Goal: Task Accomplishment & Management: Complete application form

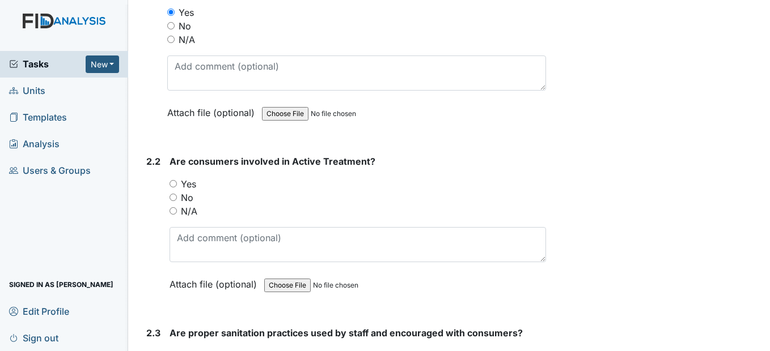
scroll to position [623, 0]
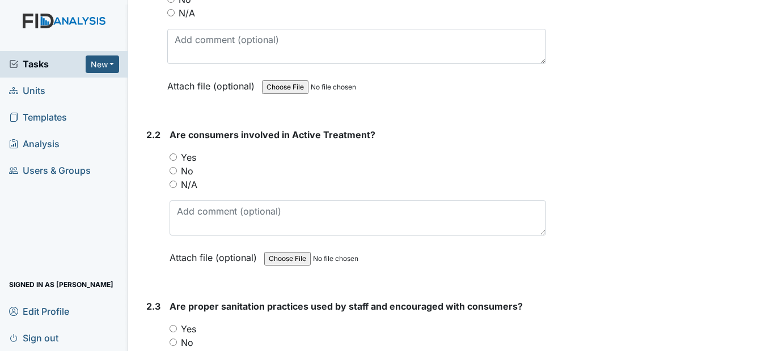
click at [173, 161] on input "Yes" at bounding box center [172, 157] width 7 height 7
radio input "true"
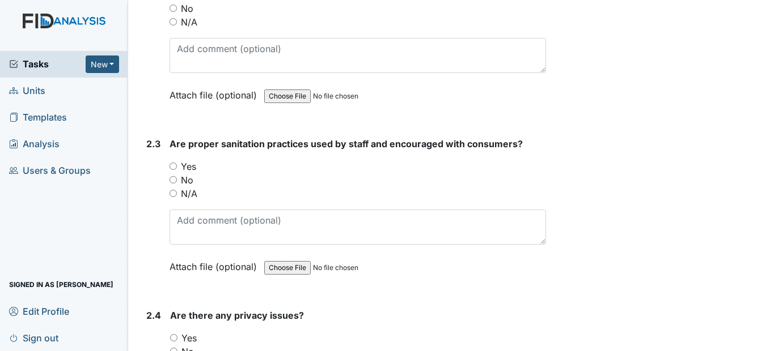
scroll to position [793, 0]
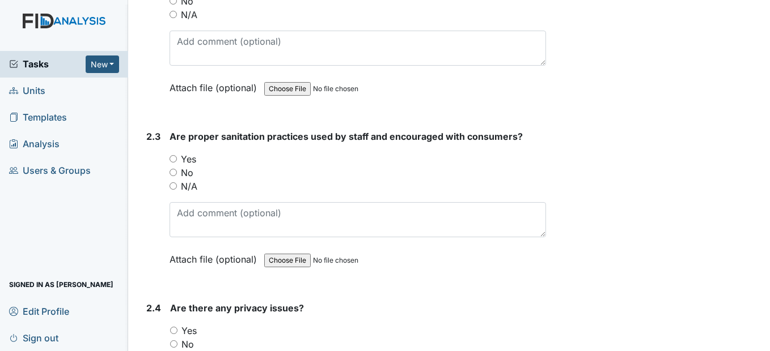
click at [176, 163] on input "Yes" at bounding box center [172, 158] width 7 height 7
radio input "true"
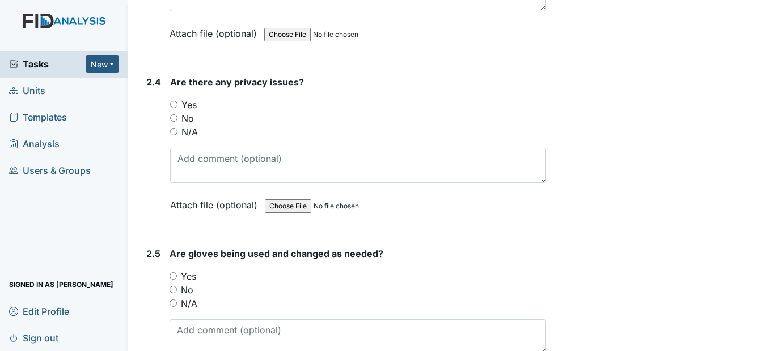
scroll to position [1020, 0]
click at [173, 121] on input "No" at bounding box center [173, 117] width 7 height 7
radio input "true"
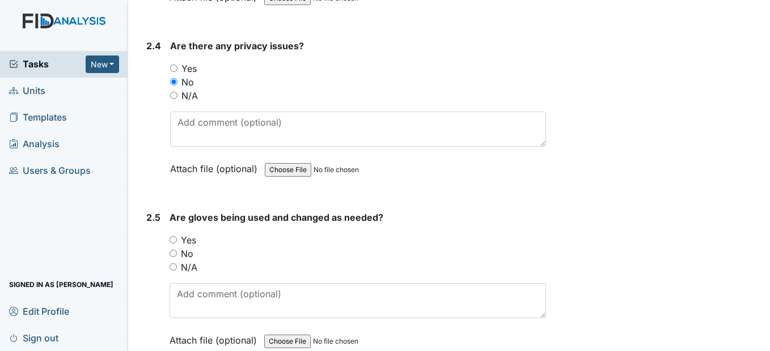
scroll to position [1190, 0]
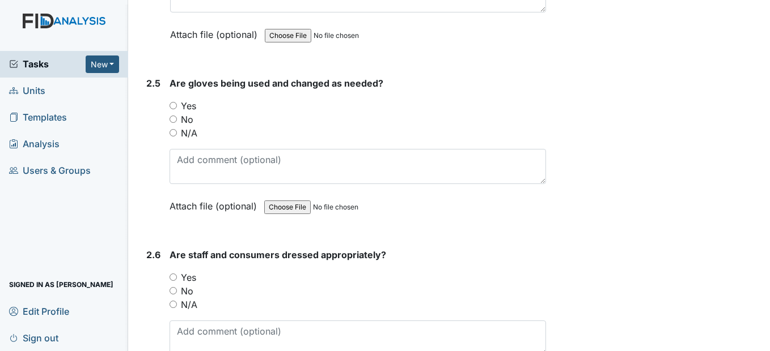
click at [172, 109] on input "Yes" at bounding box center [172, 105] width 7 height 7
radio input "true"
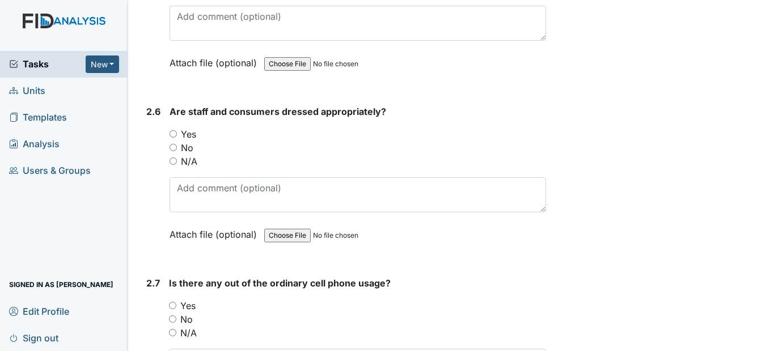
scroll to position [1360, 0]
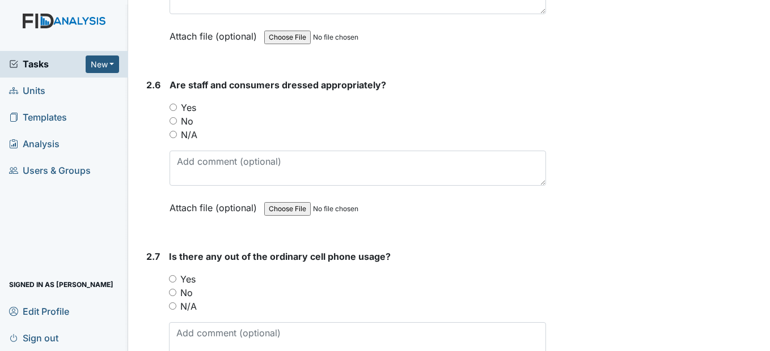
click at [175, 114] on div "Yes" at bounding box center [357, 108] width 376 height 14
click at [175, 111] on input "Yes" at bounding box center [172, 107] width 7 height 7
radio input "true"
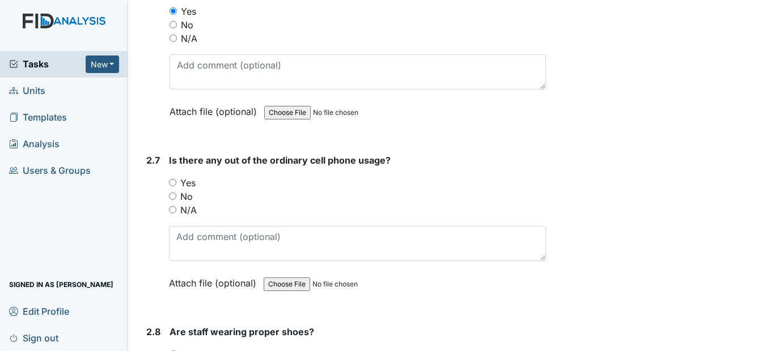
scroll to position [1473, 0]
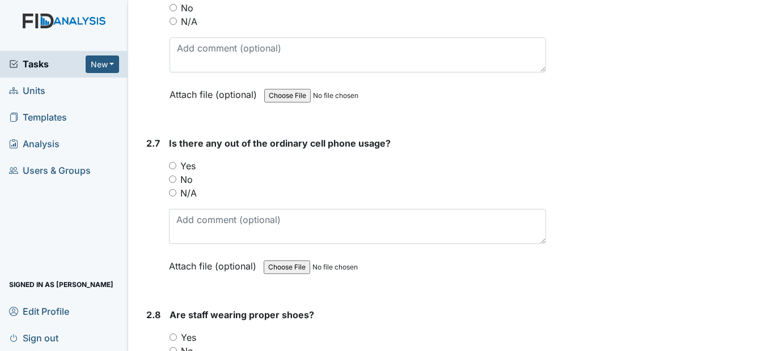
click at [171, 183] on input "No" at bounding box center [172, 179] width 7 height 7
radio input "true"
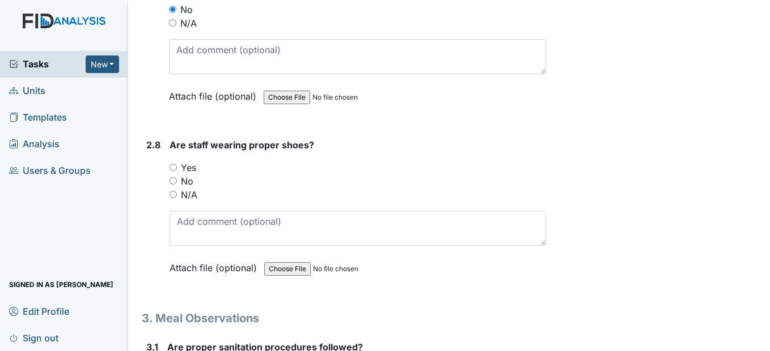
scroll to position [1700, 0]
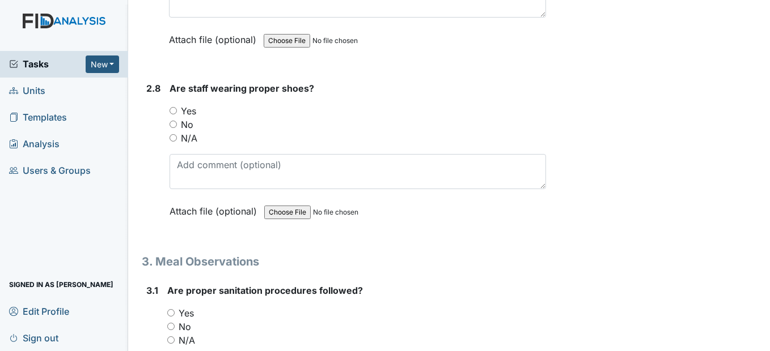
click at [174, 114] on input "Yes" at bounding box center [172, 110] width 7 height 7
radio input "true"
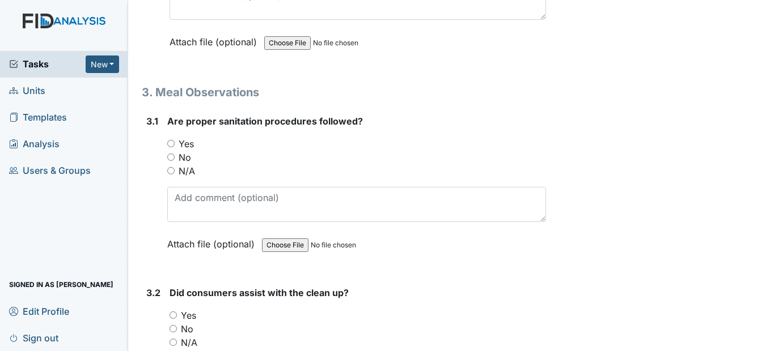
scroll to position [1870, 0]
click at [171, 147] on input "Yes" at bounding box center [170, 142] width 7 height 7
radio input "true"
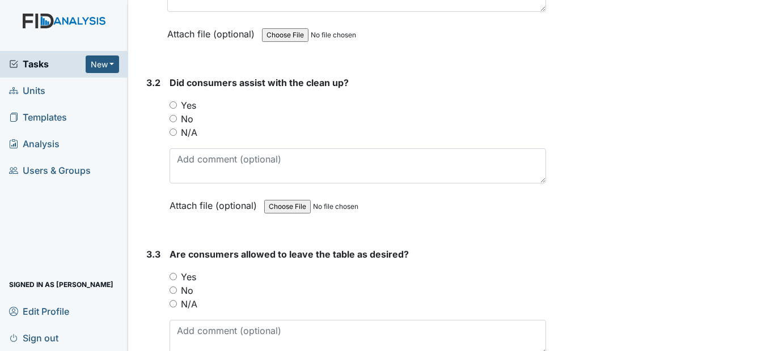
scroll to position [2097, 0]
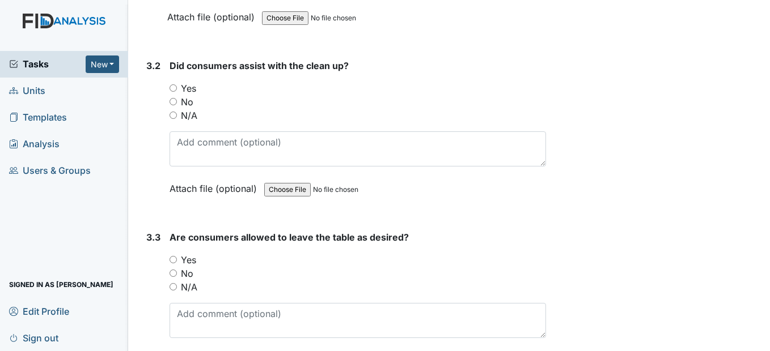
click at [177, 92] on input "Yes" at bounding box center [172, 87] width 7 height 7
radio input "true"
click at [175, 263] on input "Yes" at bounding box center [172, 259] width 7 height 7
radio input "true"
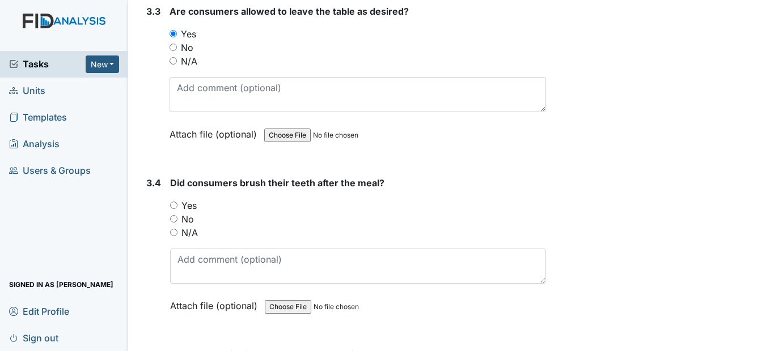
scroll to position [2323, 0]
click at [173, 209] on input "Yes" at bounding box center [173, 204] width 7 height 7
radio input "true"
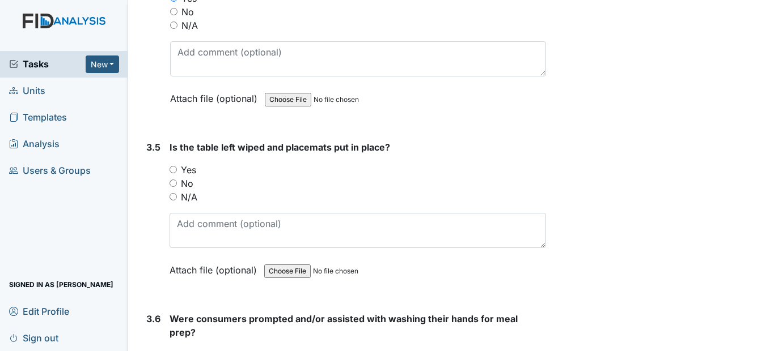
scroll to position [2550, 0]
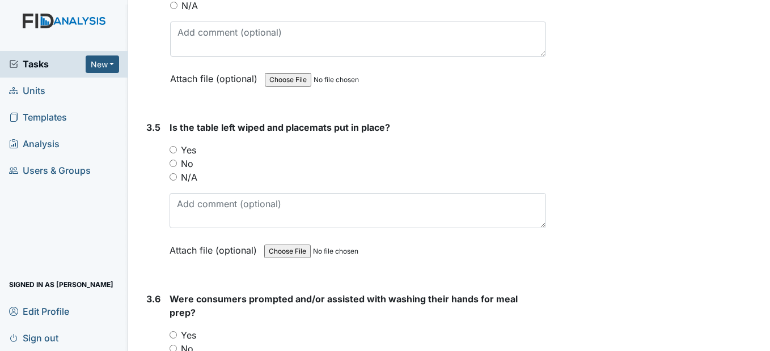
click at [173, 154] on input "Yes" at bounding box center [172, 149] width 7 height 7
radio input "true"
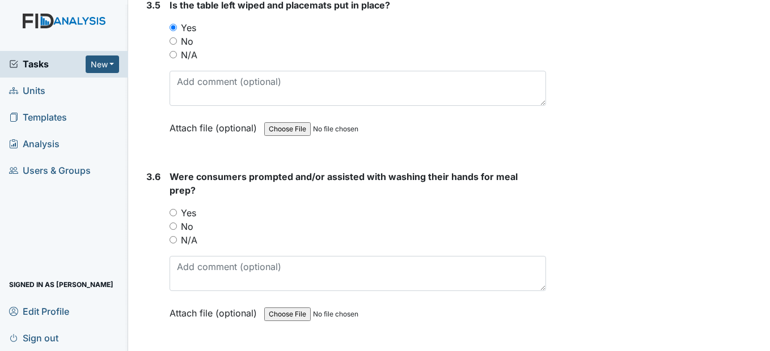
scroll to position [2720, 0]
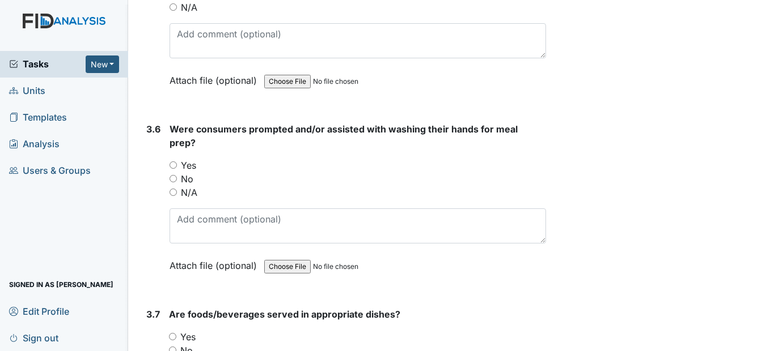
click at [173, 169] on input "Yes" at bounding box center [172, 164] width 7 height 7
radio input "true"
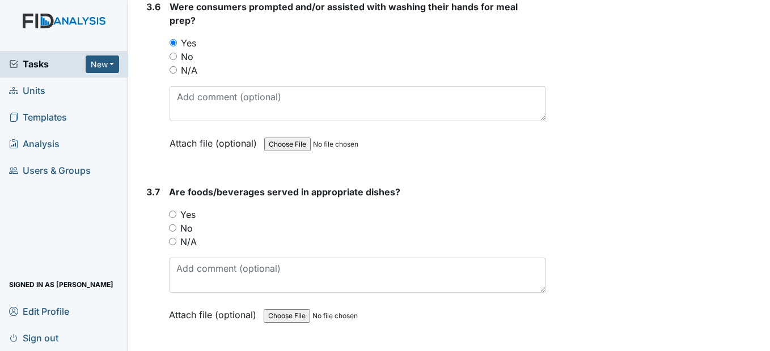
scroll to position [2890, 0]
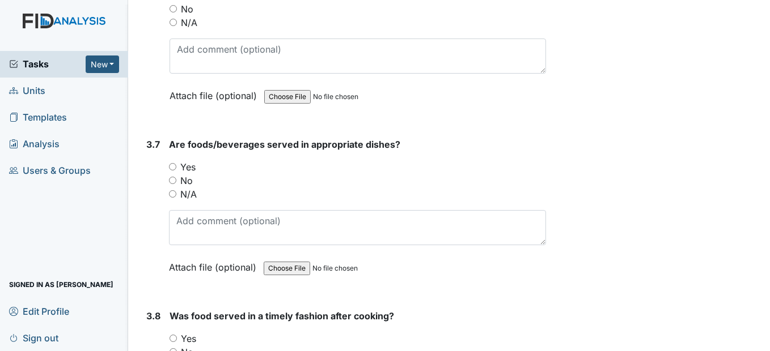
click at [174, 171] on input "Yes" at bounding box center [172, 166] width 7 height 7
radio input "true"
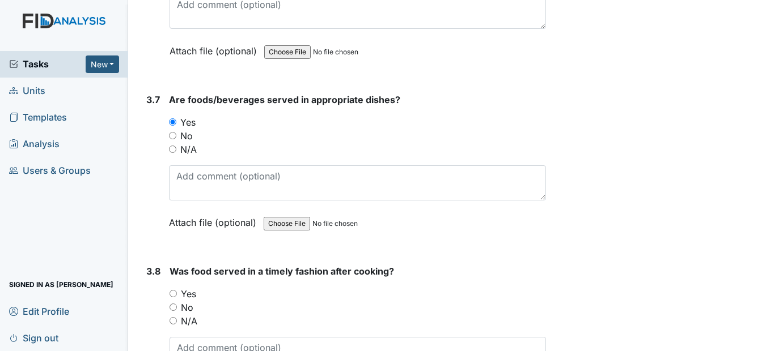
scroll to position [3060, 0]
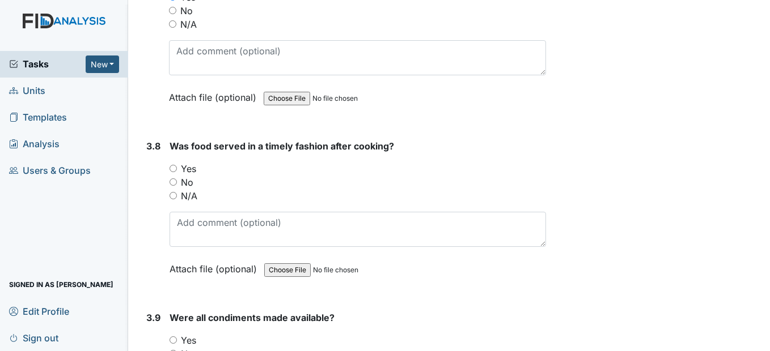
click at [175, 172] on input "Yes" at bounding box center [172, 168] width 7 height 7
radio input "true"
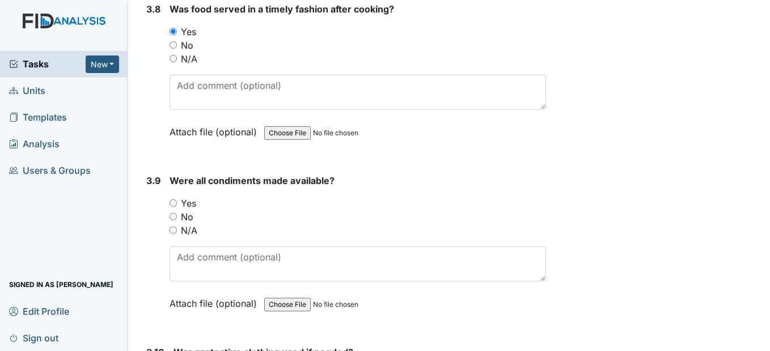
scroll to position [3230, 0]
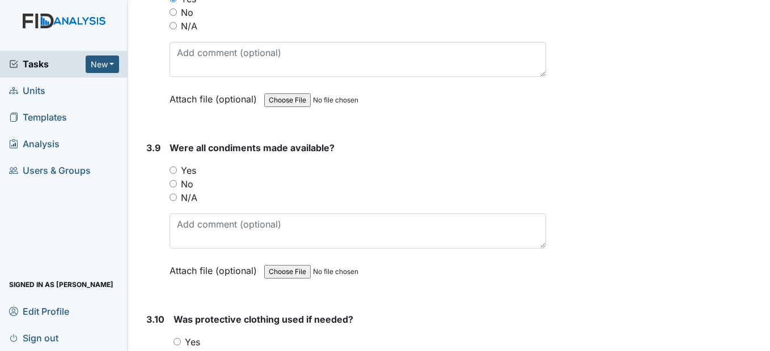
click at [175, 174] on input "Yes" at bounding box center [172, 170] width 7 height 7
radio input "true"
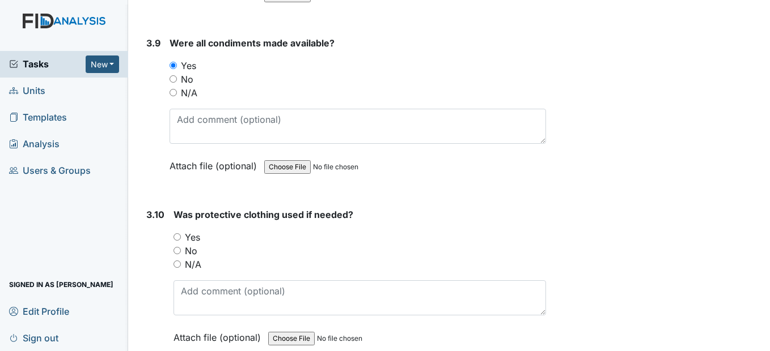
scroll to position [3343, 0]
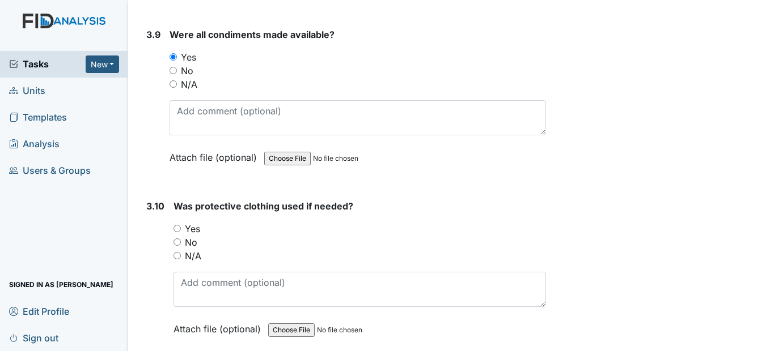
click at [180, 232] on input "Yes" at bounding box center [176, 228] width 7 height 7
radio input "true"
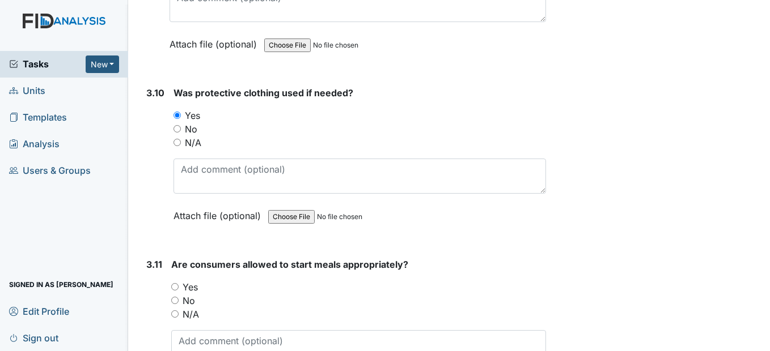
scroll to position [3513, 0]
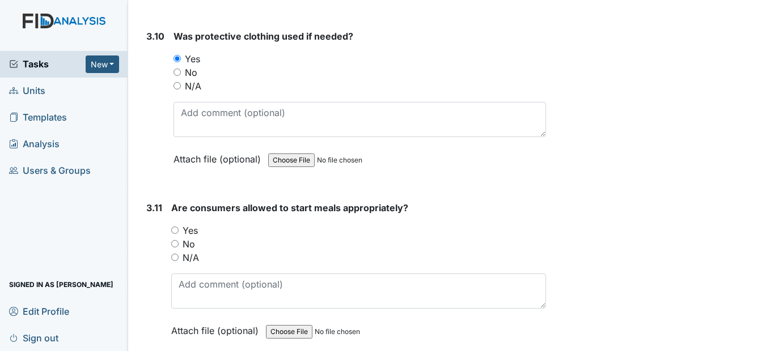
click at [173, 234] on input "Yes" at bounding box center [174, 230] width 7 height 7
radio input "true"
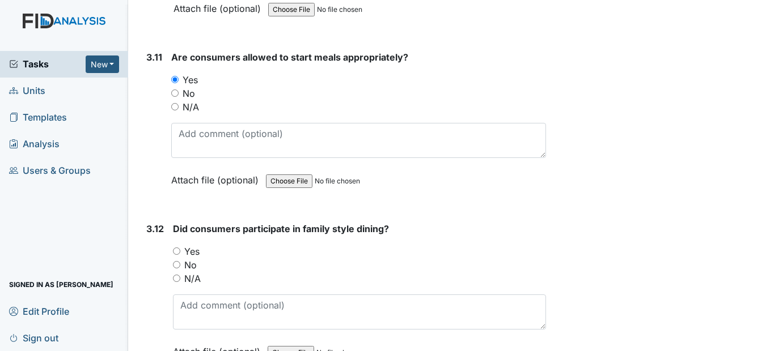
scroll to position [3683, 0]
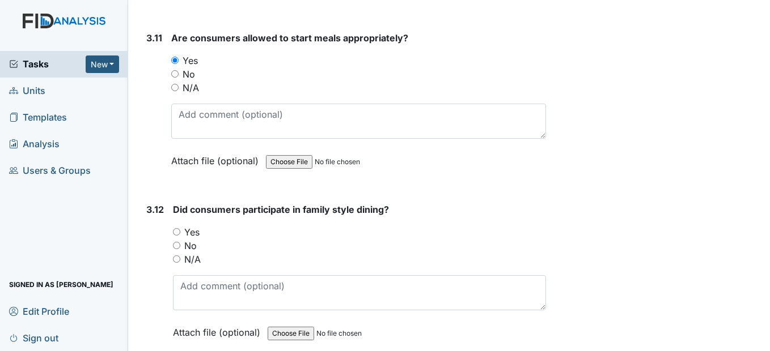
click at [179, 239] on div "Yes" at bounding box center [359, 233] width 372 height 14
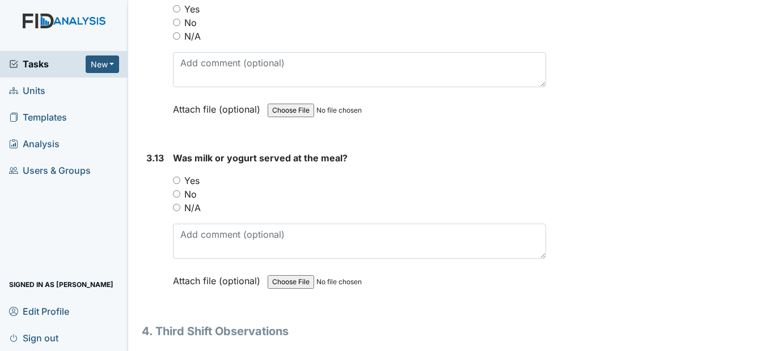
scroll to position [3910, 0]
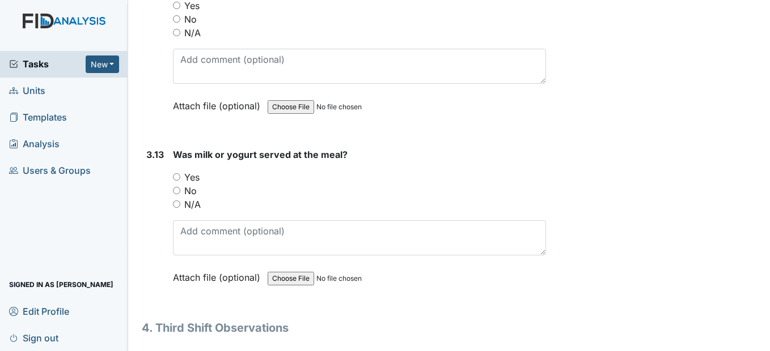
click at [181, 12] on div "Yes" at bounding box center [359, 6] width 372 height 14
click at [178, 9] on input "Yes" at bounding box center [176, 5] width 7 height 7
radio input "true"
click at [177, 194] on input "No" at bounding box center [176, 190] width 7 height 7
radio input "true"
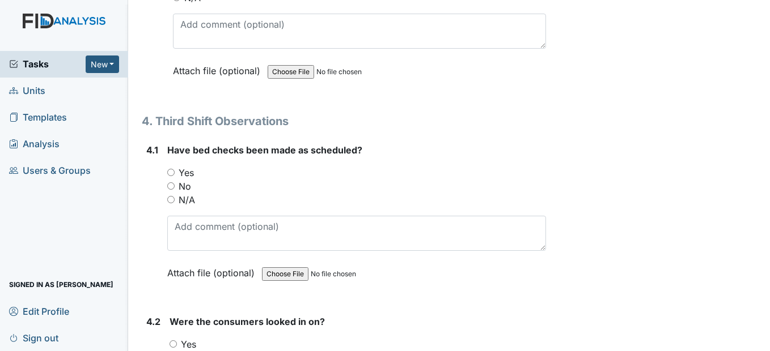
scroll to position [4137, 0]
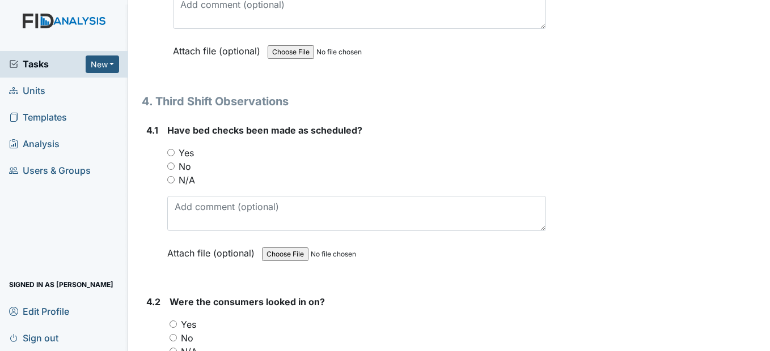
click at [171, 156] on input "Yes" at bounding box center [170, 152] width 7 height 7
radio input "true"
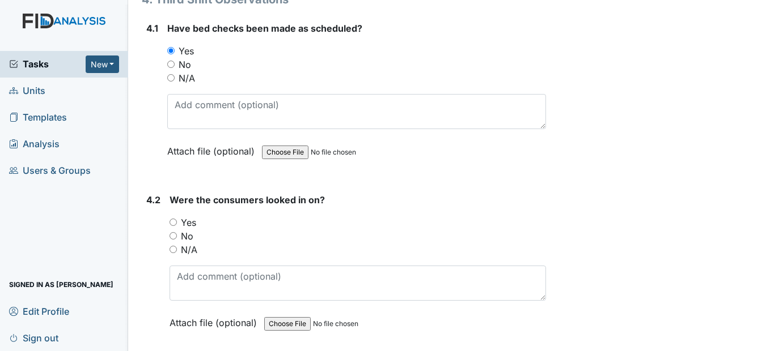
scroll to position [4250, 0]
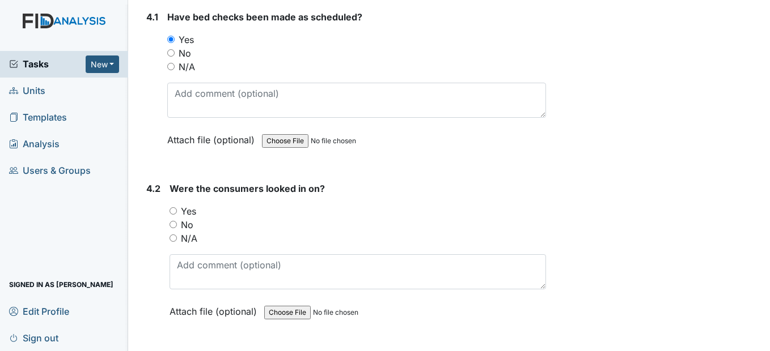
click at [173, 215] on input "Yes" at bounding box center [172, 210] width 7 height 7
radio input "true"
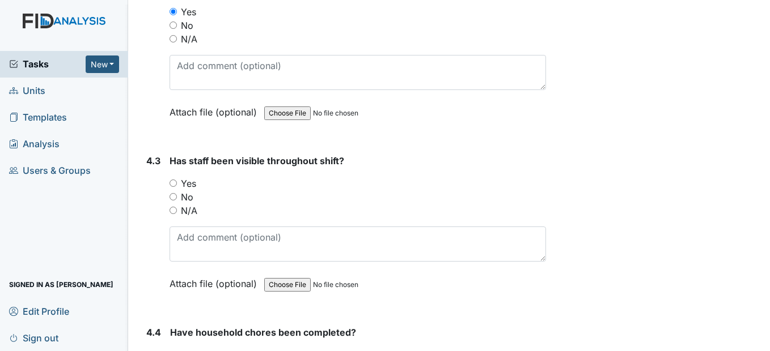
scroll to position [4477, 0]
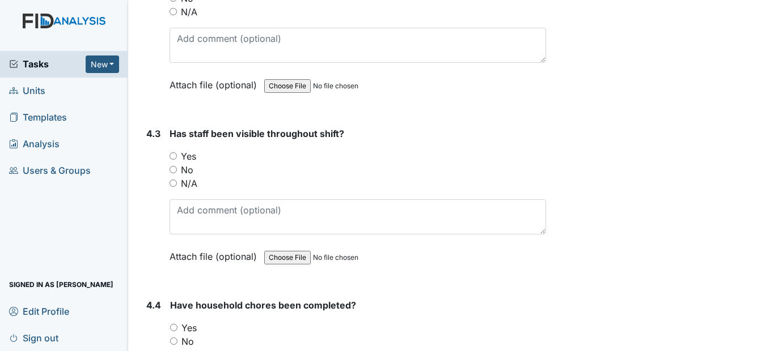
click at [173, 163] on div "Yes" at bounding box center [357, 157] width 376 height 14
click at [176, 160] on input "Yes" at bounding box center [172, 155] width 7 height 7
radio input "true"
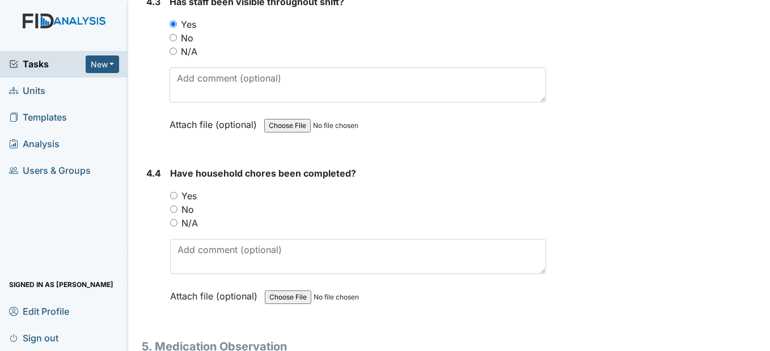
scroll to position [4647, 0]
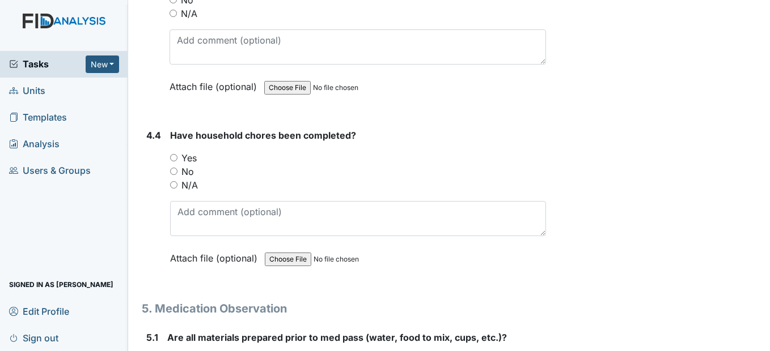
click at [176, 161] on input "Yes" at bounding box center [173, 157] width 7 height 7
radio input "true"
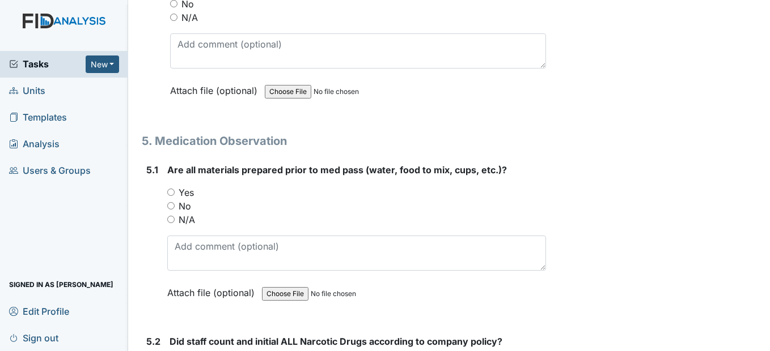
scroll to position [4817, 0]
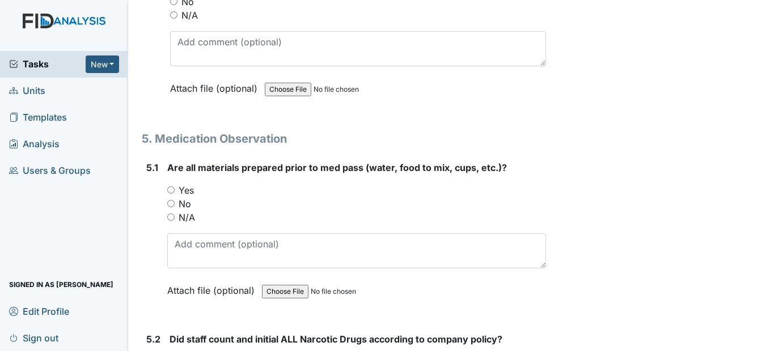
click at [169, 194] on input "Yes" at bounding box center [170, 189] width 7 height 7
radio input "true"
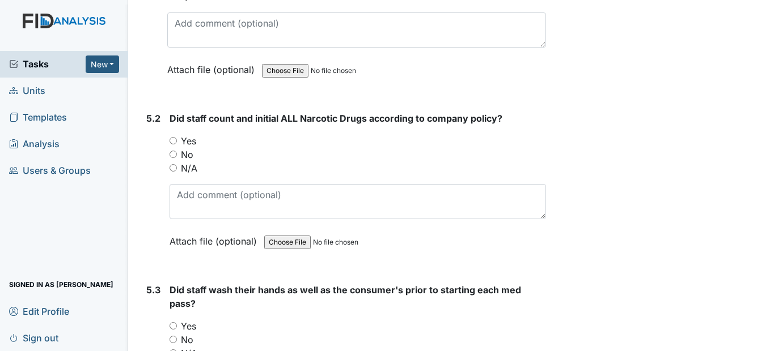
scroll to position [5043, 0]
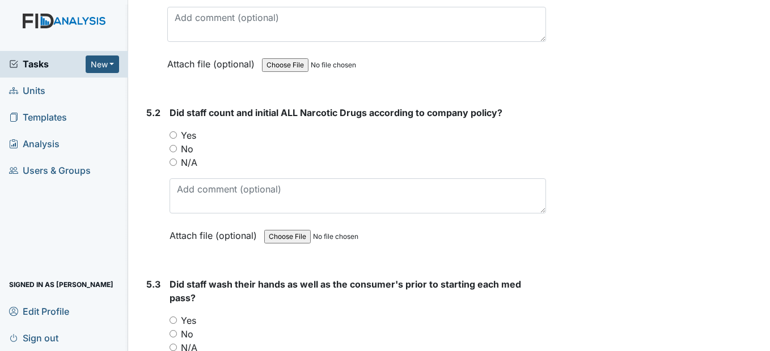
click at [175, 139] on input "Yes" at bounding box center [172, 134] width 7 height 7
radio input "true"
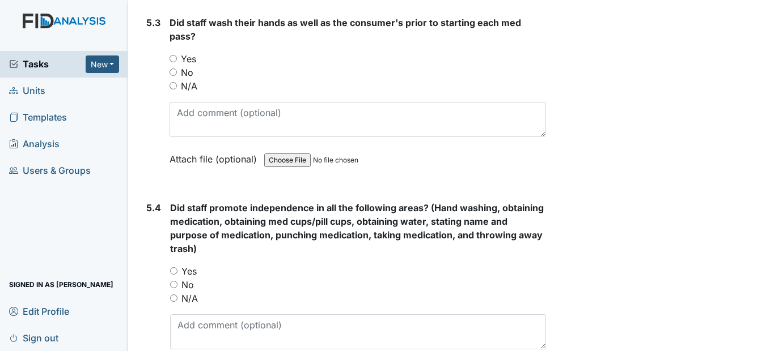
scroll to position [5327, 0]
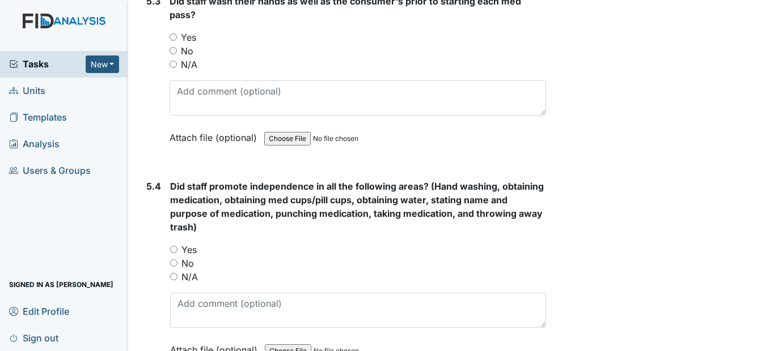
click at [173, 41] on input "Yes" at bounding box center [172, 36] width 7 height 7
radio input "true"
click at [172, 253] on input "Yes" at bounding box center [173, 249] width 7 height 7
radio input "true"
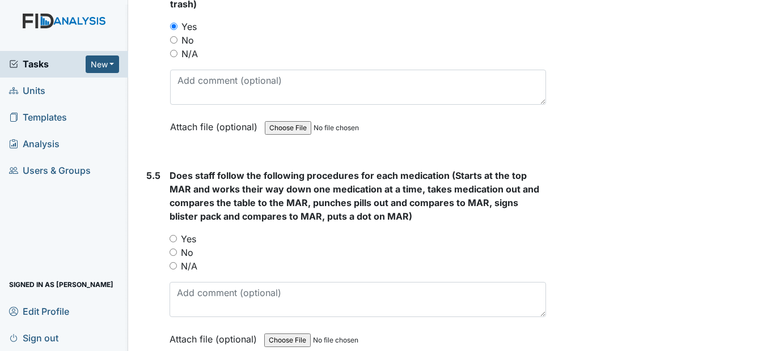
scroll to position [5553, 0]
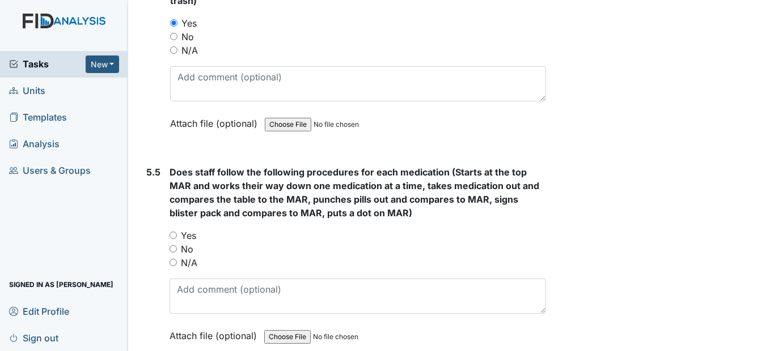
click at [172, 239] on input "Yes" at bounding box center [172, 235] width 7 height 7
radio input "true"
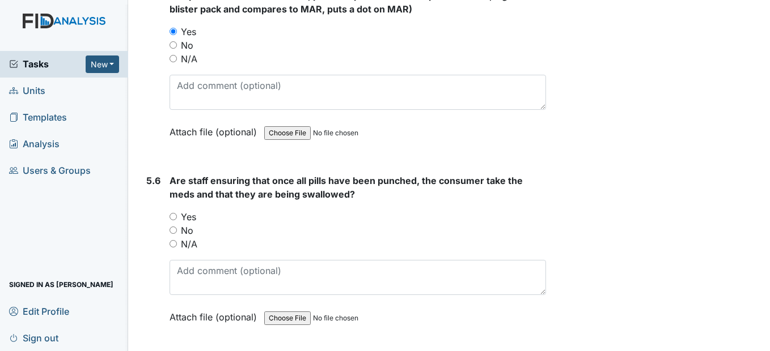
scroll to position [5780, 0]
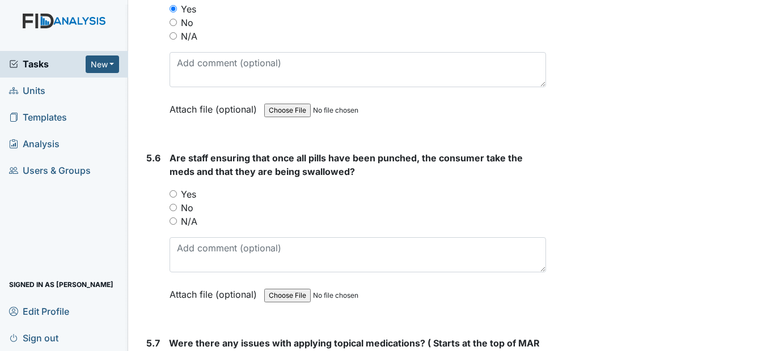
click at [173, 198] on input "Yes" at bounding box center [172, 193] width 7 height 7
radio input "true"
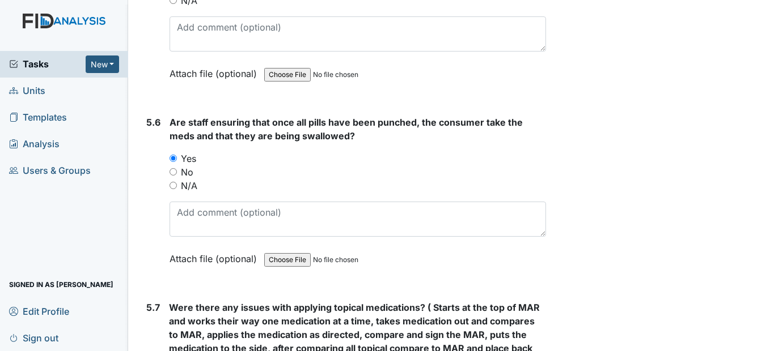
scroll to position [6007, 0]
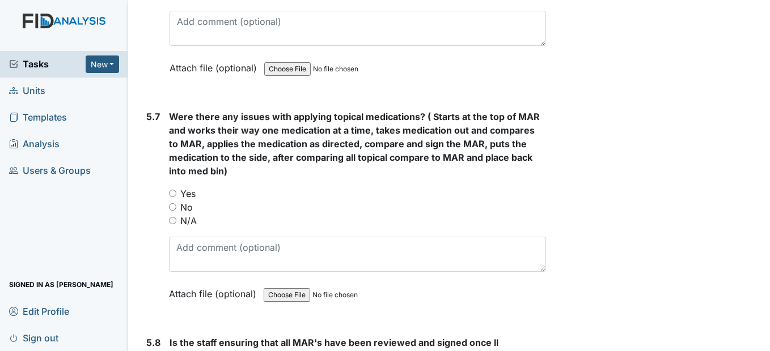
click at [167, 233] on div "5.7 Were there any issues with applying topical medications? ( Starts at the to…" at bounding box center [343, 214] width 403 height 208
click at [172, 211] on input "No" at bounding box center [172, 206] width 7 height 7
radio input "true"
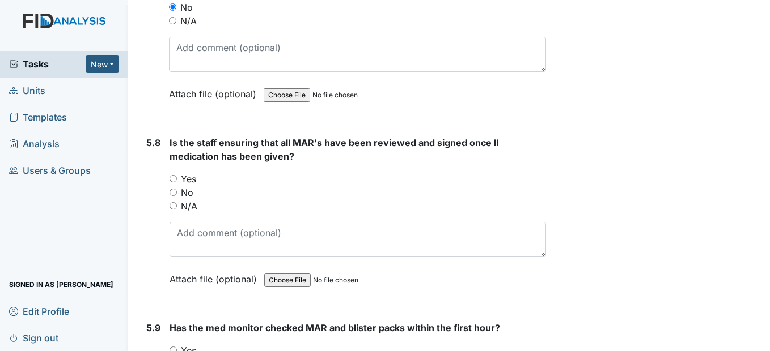
scroll to position [6233, 0]
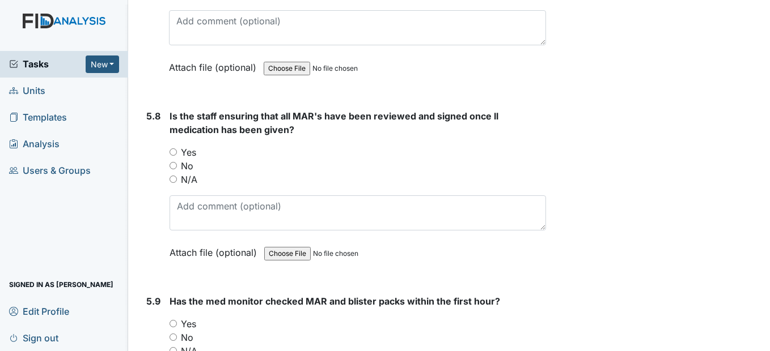
click at [174, 156] on input "Yes" at bounding box center [172, 151] width 7 height 7
radio input "true"
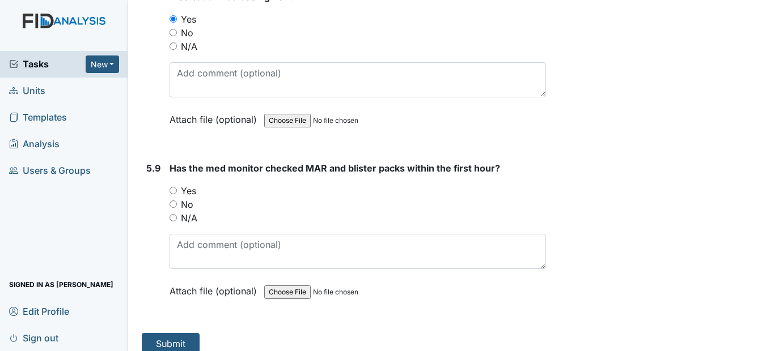
scroll to position [6406, 0]
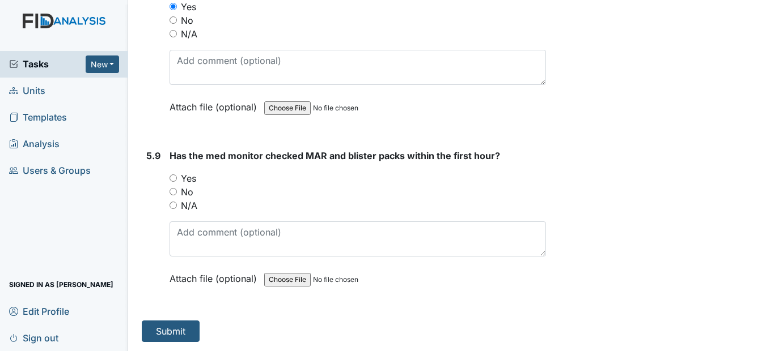
click at [172, 180] on input "Yes" at bounding box center [172, 178] width 7 height 7
radio input "true"
click at [172, 328] on button "Submit" at bounding box center [171, 332] width 58 height 22
